Goal: Task Accomplishment & Management: Complete application form

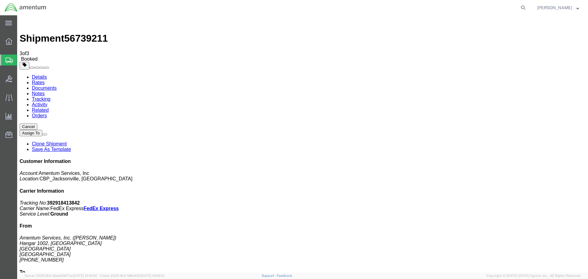
click at [0, 0] on span "Create Shipment" at bounding box center [0, 0] width 0 height 0
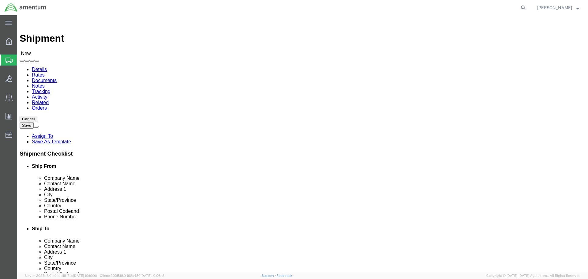
type input "EJA"
select select "49930"
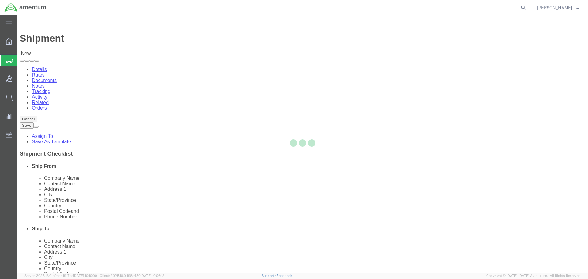
select select "FL"
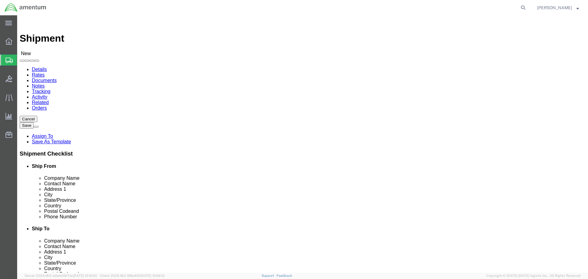
type input "ELP"
select select "49939"
select select "[GEOGRAPHIC_DATA]"
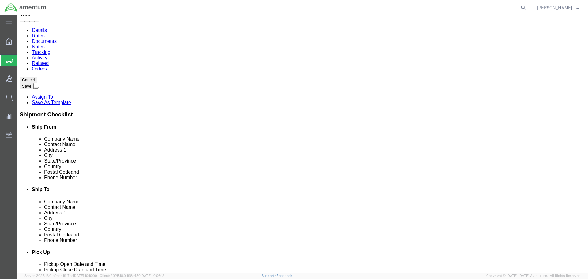
scroll to position [153, 0]
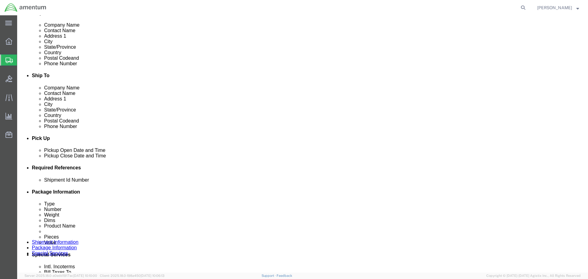
click div "[DATE] 8:00 PM"
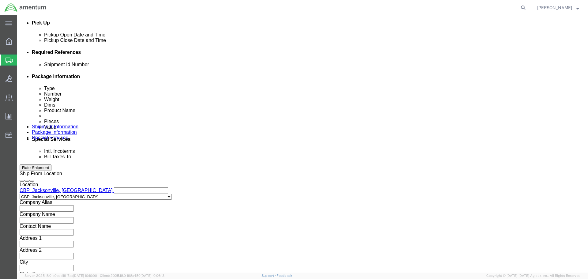
click input "8:00 PM"
type input "8:00 AM"
click button "Apply"
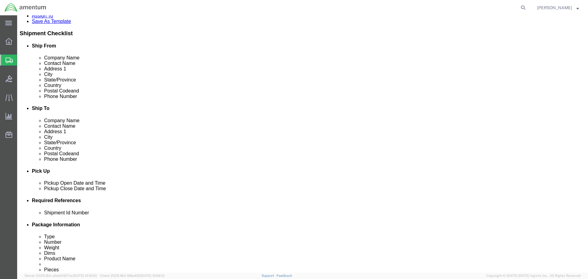
scroll to position [115, 0]
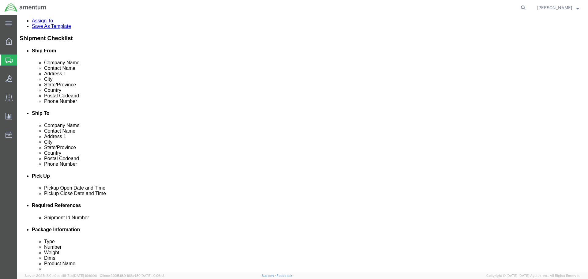
click div "[DATE] 9:00 AM"
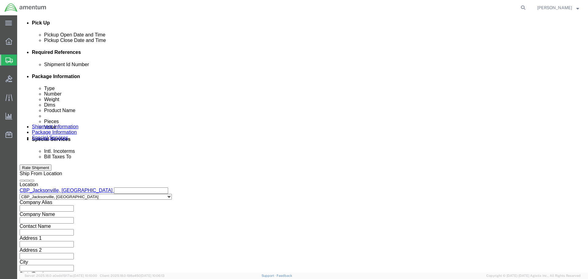
type input "3:00 PM"
click button "Apply"
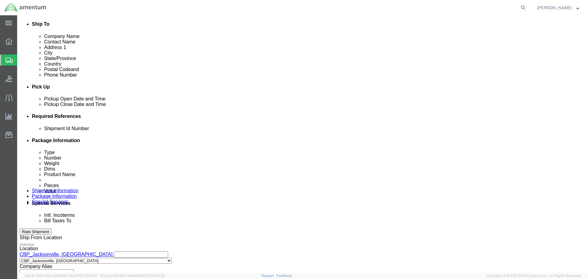
scroll to position [207, 0]
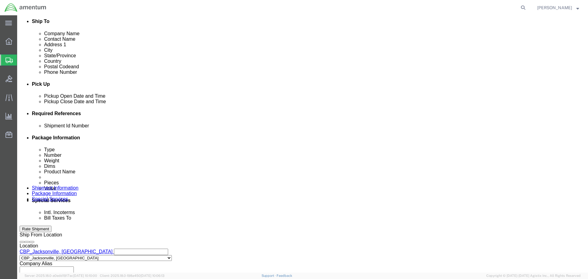
click button "Add reference"
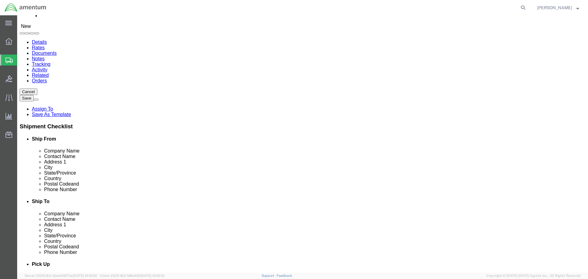
scroll to position [0, 0]
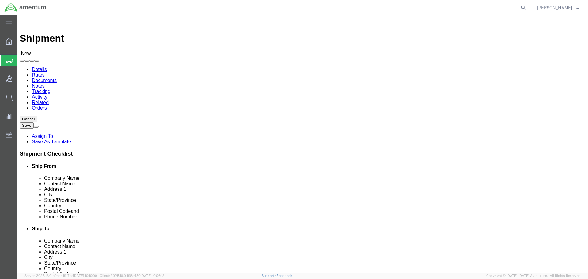
click input "text"
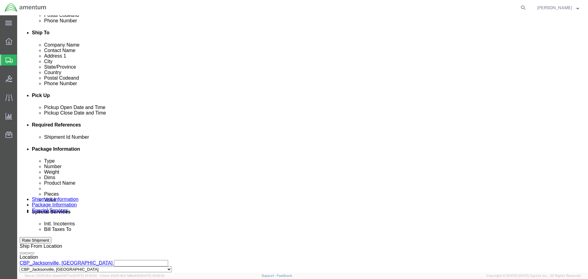
scroll to position [268, 0]
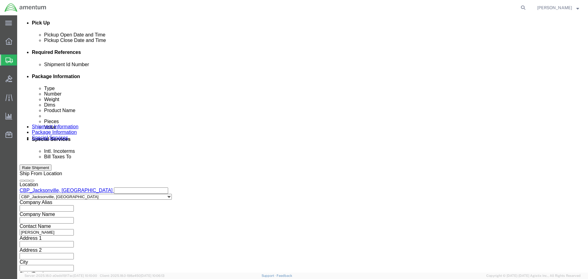
type input "[PERSON_NAME]"
click div "Shipping Mode (Optional)"
click button "Add reference"
click input "text"
paste input "6118.03.03.2219.000.EJA.0000"
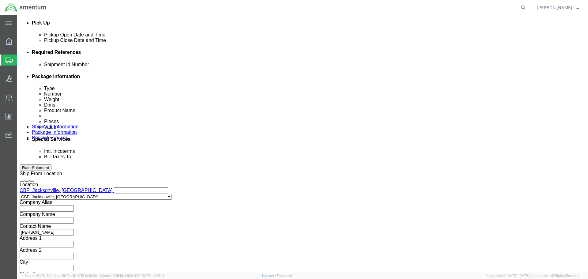
scroll to position [0, 21]
type input "6118.03.03.2219.000.EJA.0000"
click select "Select Account Type Activity ID Airline Appointment Number ASN Batch Request # …"
select select "CUSTREF"
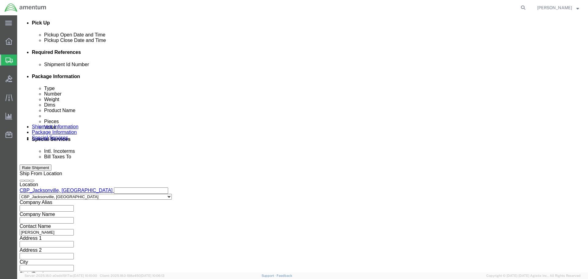
click select "Select Account Type Activity ID Airline Appointment Number ASN Batch Request # …"
click input "text"
type input "HEAD ASSY"
click select "Select Account Type Activity ID Airline Appointment Number ASN Batch Request # …"
select select "DEPT"
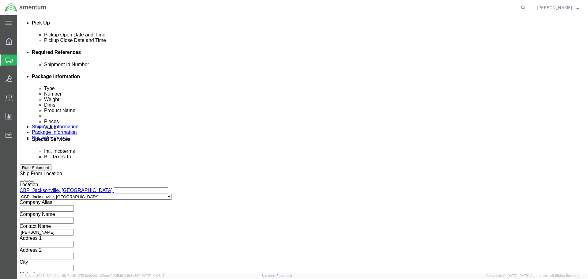
click select "Select Account Type Activity ID Airline Appointment Number ASN Batch Request # …"
click input "text"
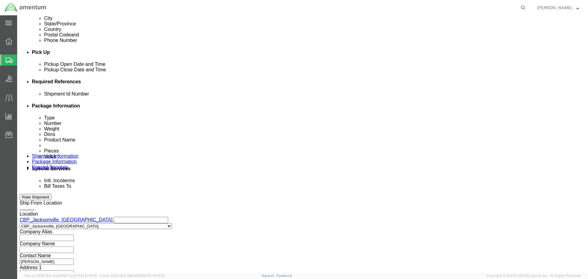
scroll to position [268, 0]
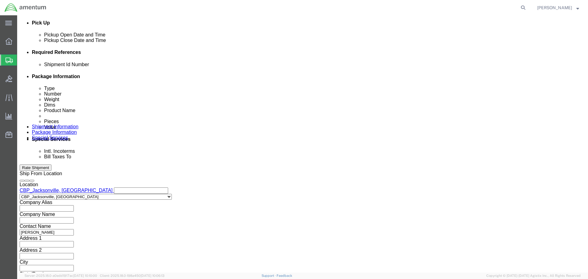
type input "CBP"
click button "Continue"
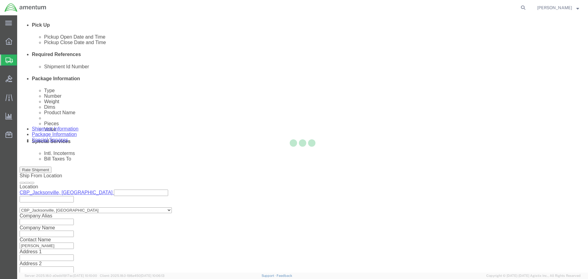
select select "CBOX"
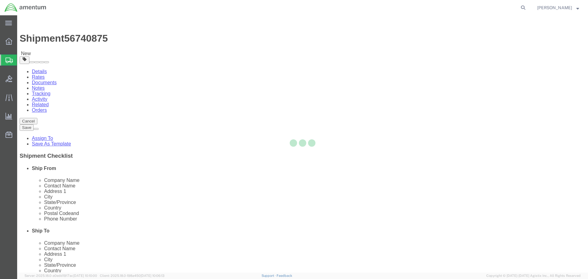
click at [112, 148] on div at bounding box center [302, 143] width 570 height 257
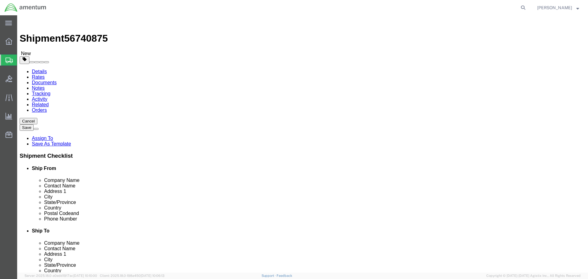
click input "text"
type input "6"
click input "0.00"
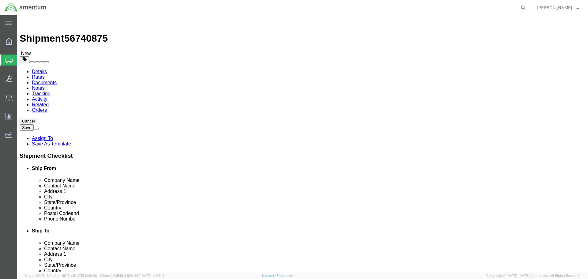
type input "2.00"
click div "Package Type Select BCK Boxes Bale(s) Basket(s) Bolt(s) Bottle(s) Buckets Bulk …"
click link "Add Content"
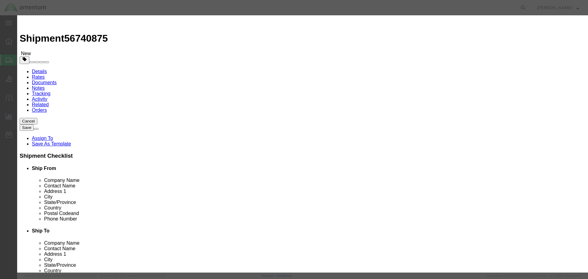
click input "text"
type input "HEAD ASSY"
click h3 "Add content"
drag, startPoint x: 187, startPoint y: 58, endPoint x: 169, endPoint y: 61, distance: 17.7
click div "Pieces 0 Select Bag Barrels 100Board Feet Bottle Box Blister Pack Carats Can Ca…"
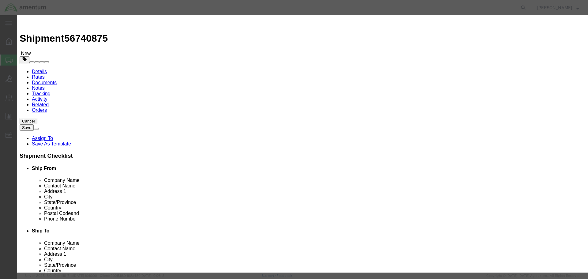
type input "1"
click input "text"
type input "5000.00"
click textarea
click button "Save & Close"
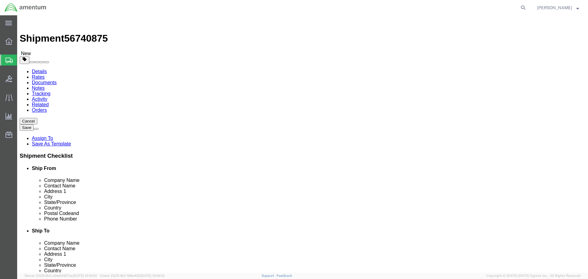
click button "Rate Shipment"
